Goal: Information Seeking & Learning: Learn about a topic

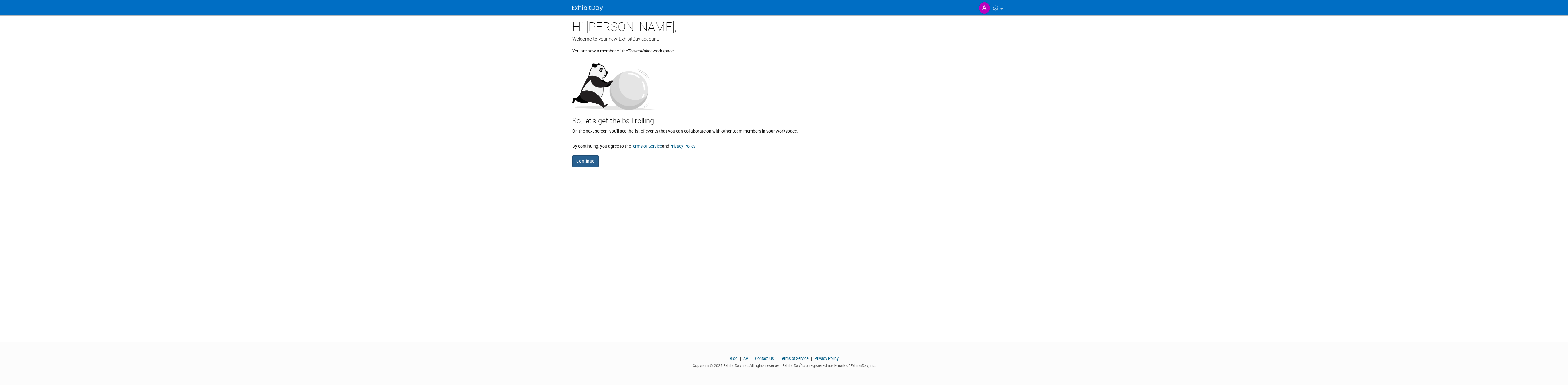
click at [581, 162] on button "Continue" at bounding box center [585, 161] width 26 height 12
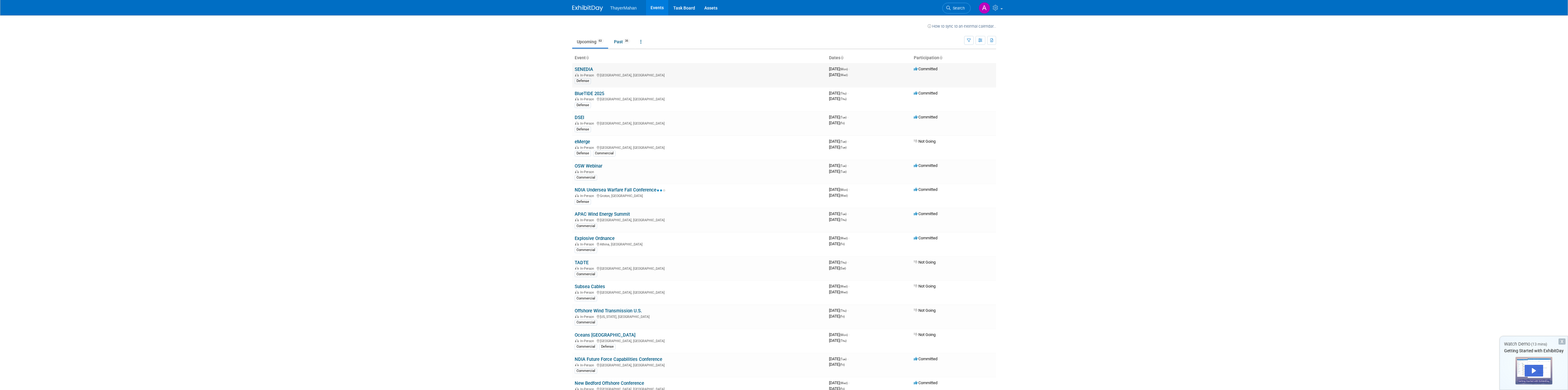
click at [585, 70] on link "SENEDIA" at bounding box center [584, 70] width 18 height 6
click at [592, 94] on link "BlueTIDE 2025" at bounding box center [590, 93] width 29 height 6
click at [598, 190] on link "NDIA Undersea Warfare Fall Conference" at bounding box center [620, 190] width 91 height 6
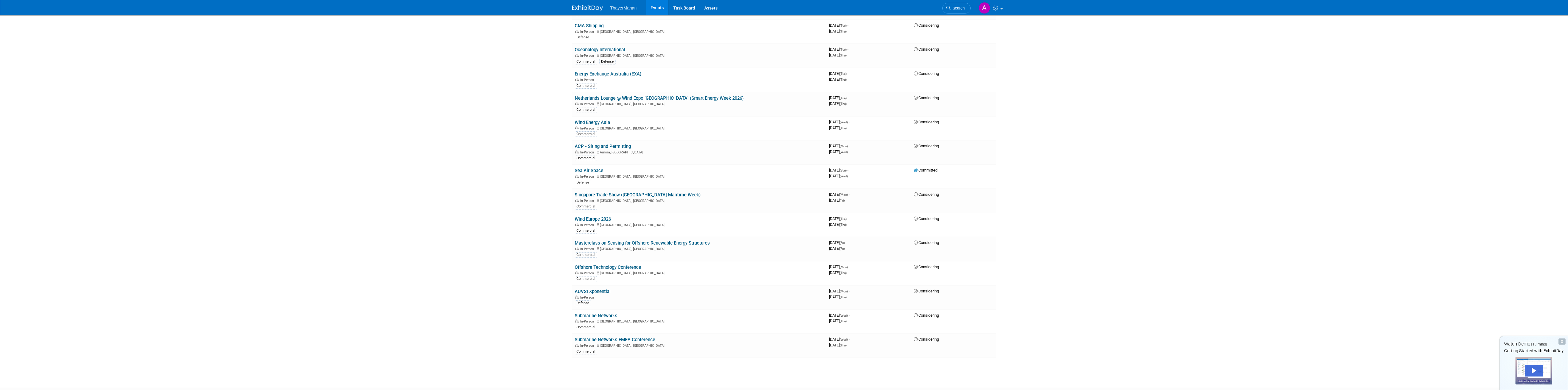
scroll to position [1258, 0]
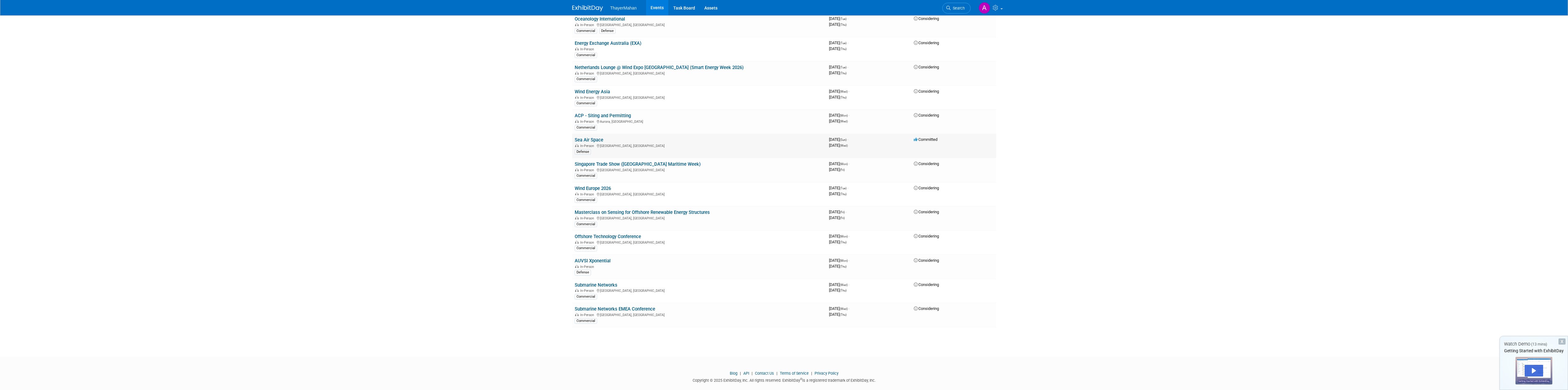
click at [593, 138] on link "Sea Air Space" at bounding box center [589, 140] width 29 height 6
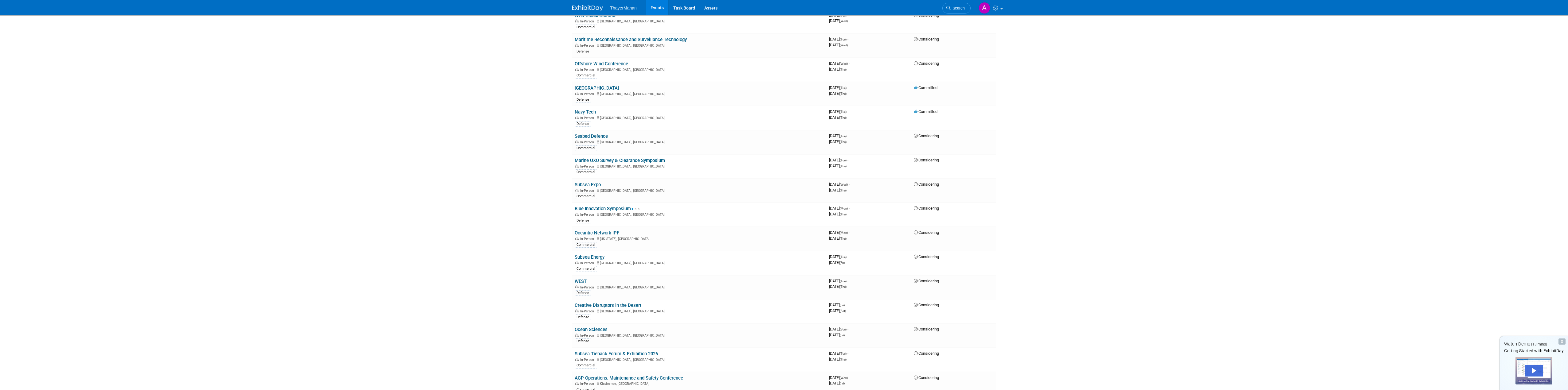
scroll to position [737, 0]
click at [586, 176] on link "Navy Tech" at bounding box center [585, 178] width 21 height 6
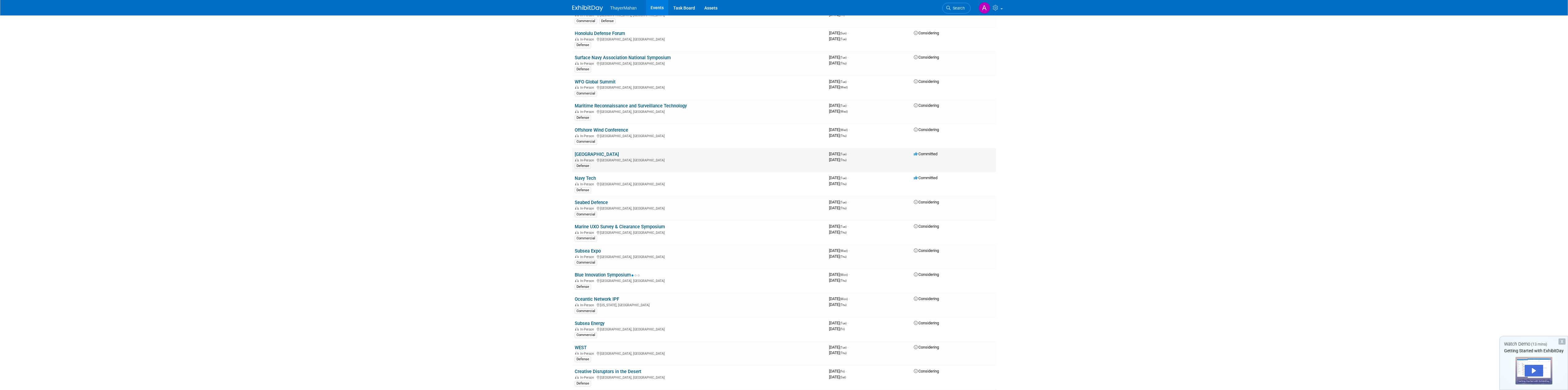
click at [587, 153] on link "[GEOGRAPHIC_DATA]" at bounding box center [597, 155] width 44 height 6
click at [585, 176] on link "Navy Tech" at bounding box center [585, 178] width 21 height 6
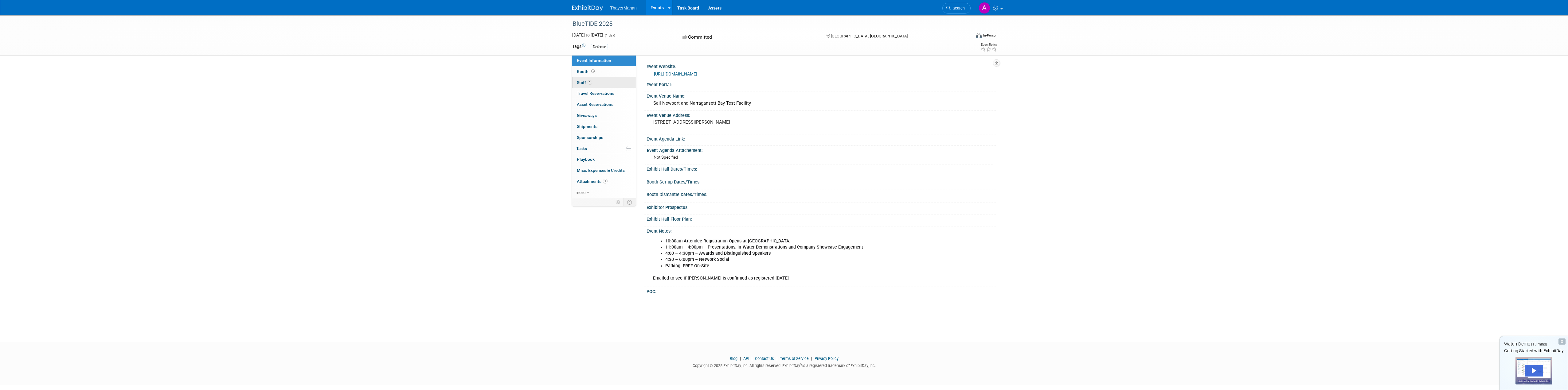
click at [581, 82] on span "Staff 1" at bounding box center [585, 82] width 15 height 5
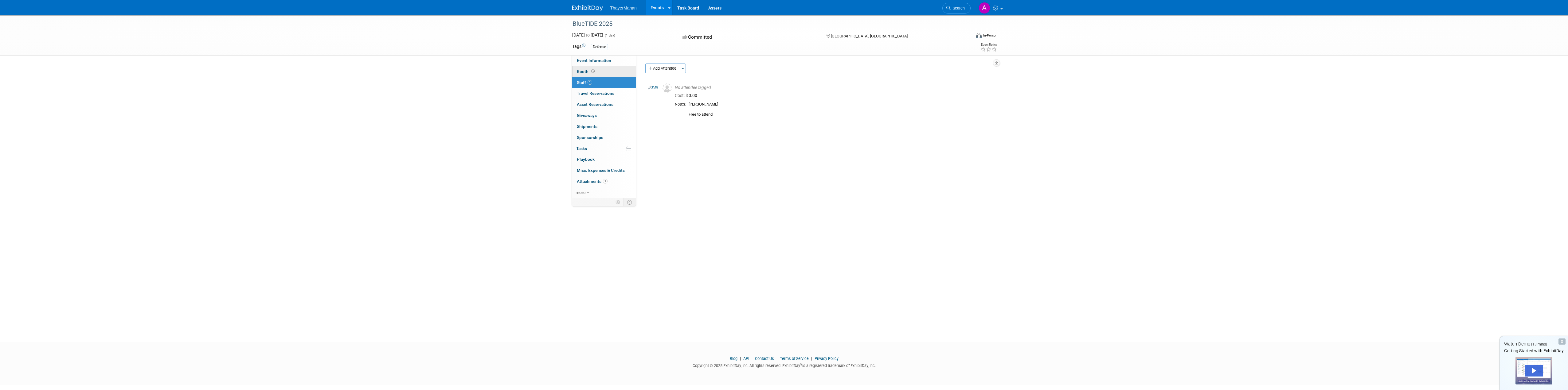
click at [583, 72] on span "Booth" at bounding box center [586, 71] width 19 height 5
click at [585, 58] on span "Event Information" at bounding box center [594, 60] width 34 height 5
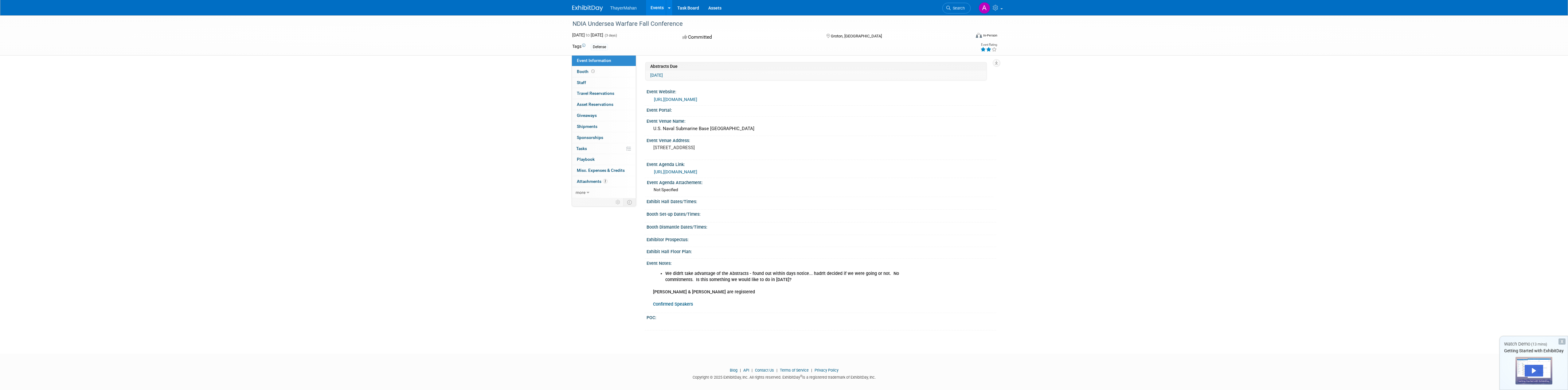
click at [675, 171] on link "[URL][DOMAIN_NAME]" at bounding box center [675, 171] width 43 height 5
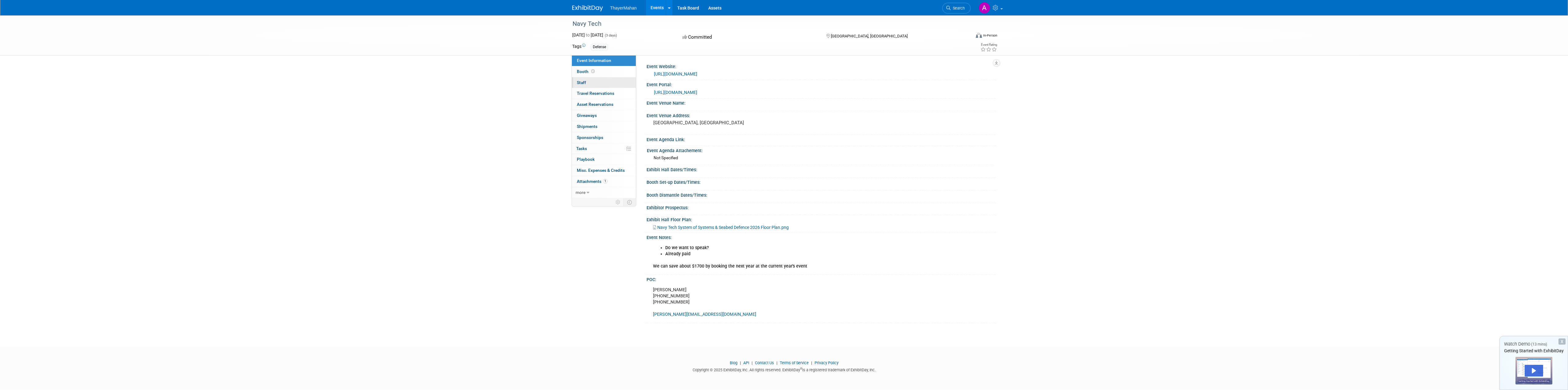
click at [580, 81] on span "Staff 0" at bounding box center [581, 82] width 9 height 5
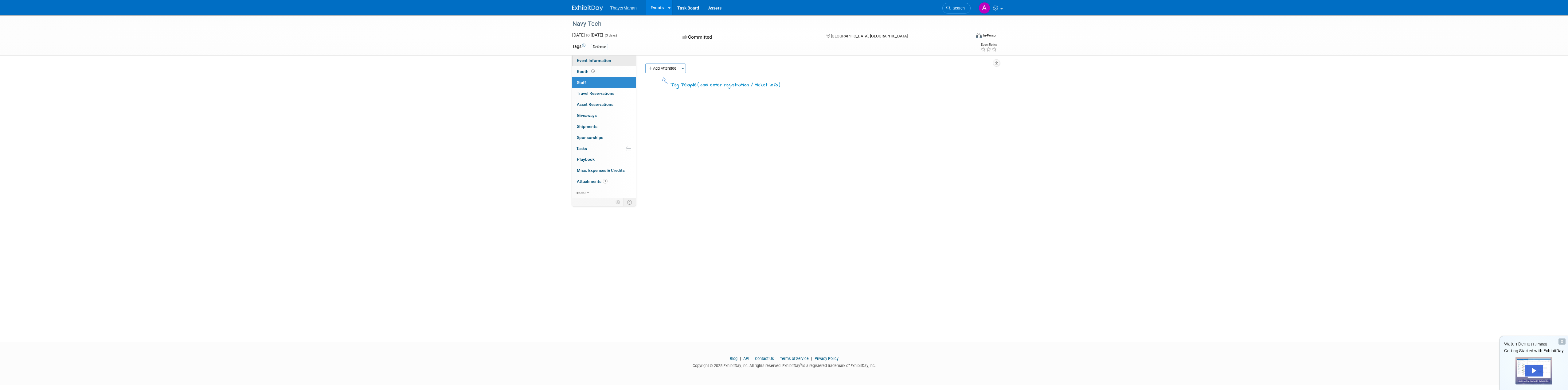
click at [582, 65] on link "Event Information" at bounding box center [604, 60] width 64 height 10
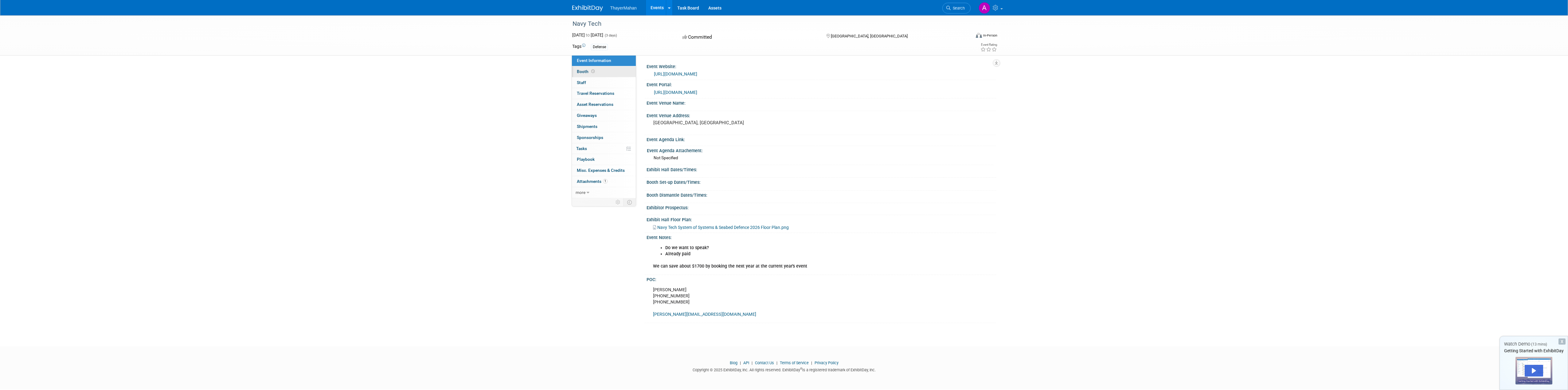
click at [582, 71] on span "Booth" at bounding box center [586, 71] width 19 height 5
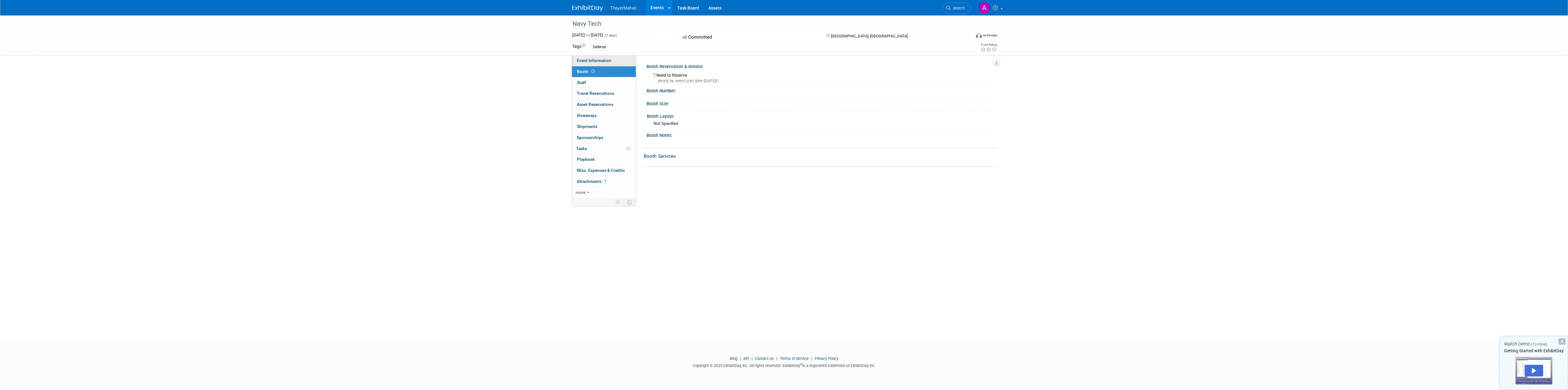
click at [583, 65] on link "Event Information" at bounding box center [604, 60] width 64 height 10
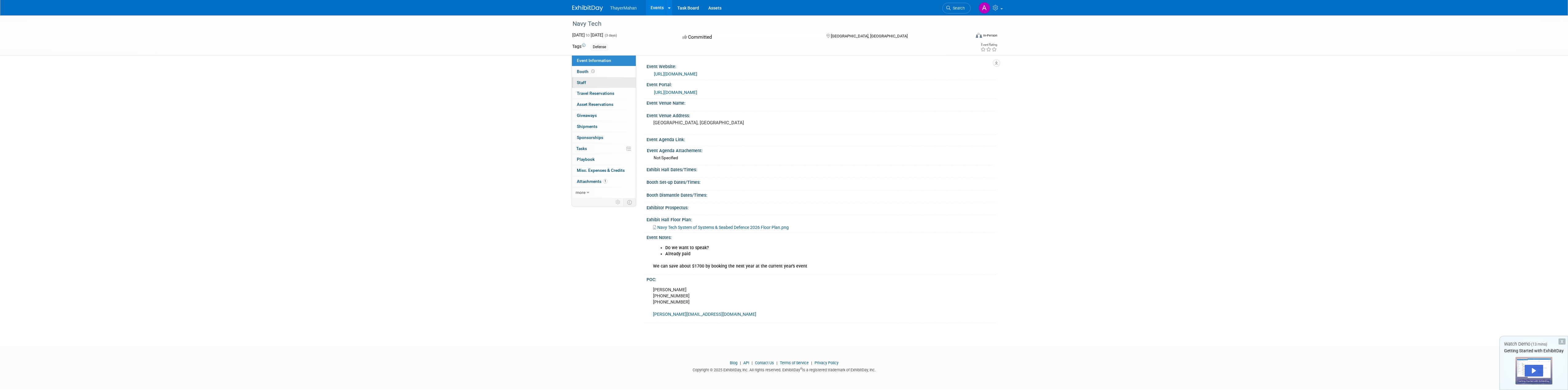
click at [581, 82] on span "Staff 0" at bounding box center [581, 82] width 9 height 5
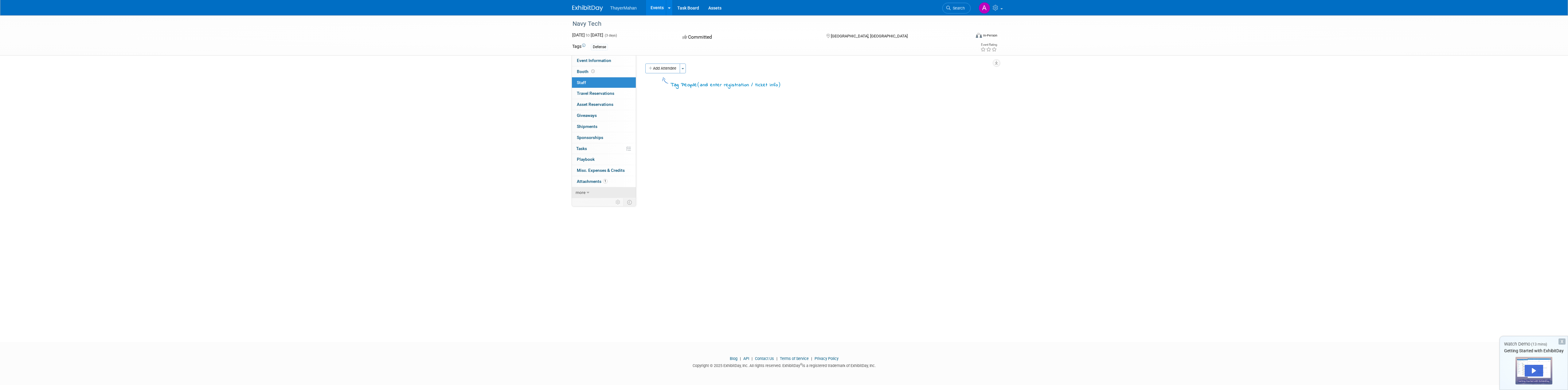
click at [588, 191] on icon at bounding box center [588, 193] width 3 height 4
